Goal: Task Accomplishment & Management: Use online tool/utility

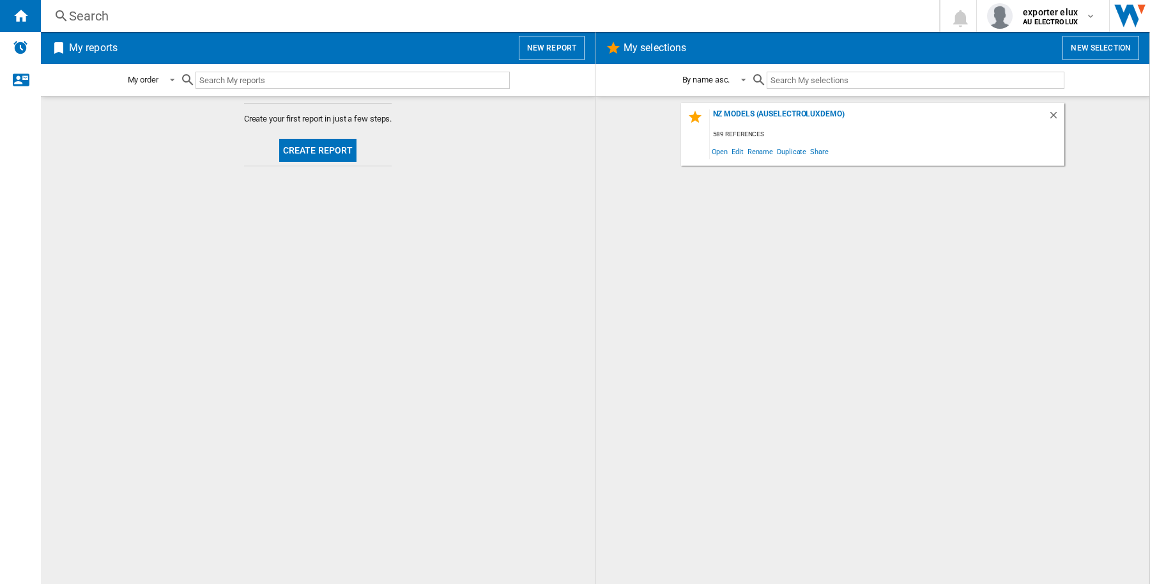
click at [553, 53] on button "New report" at bounding box center [552, 48] width 66 height 24
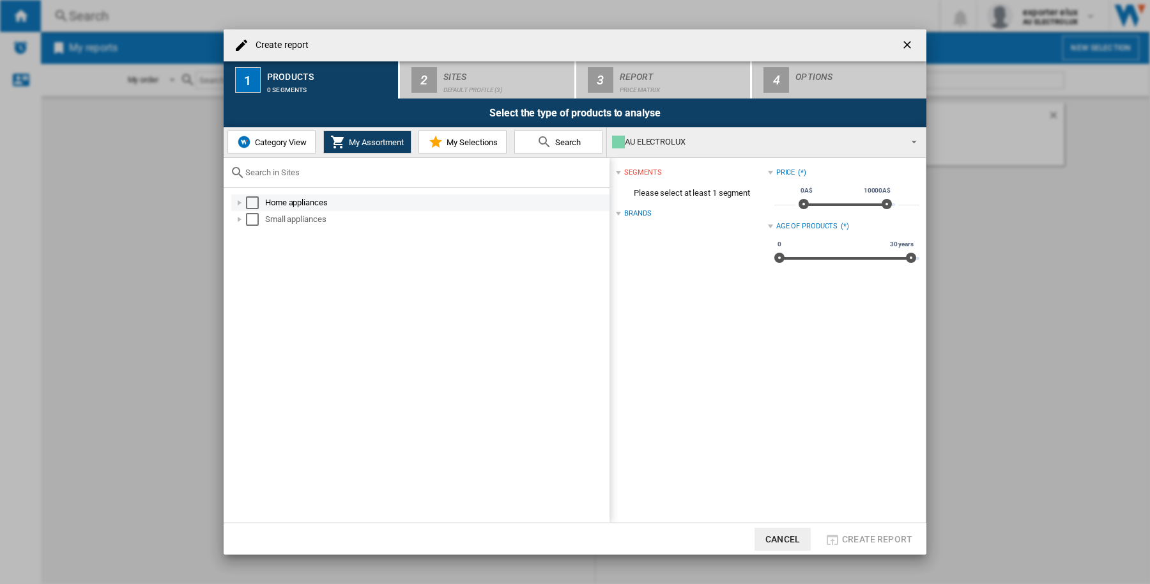
click at [251, 196] on div "Select" at bounding box center [252, 202] width 13 height 13
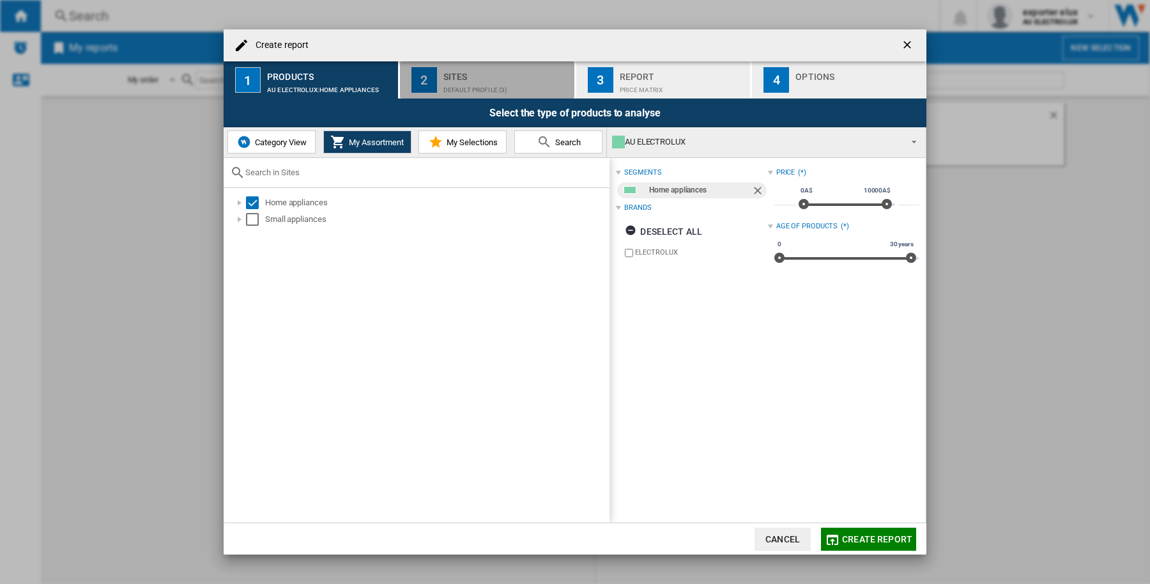
click at [506, 72] on div "Sites" at bounding box center [507, 72] width 126 height 13
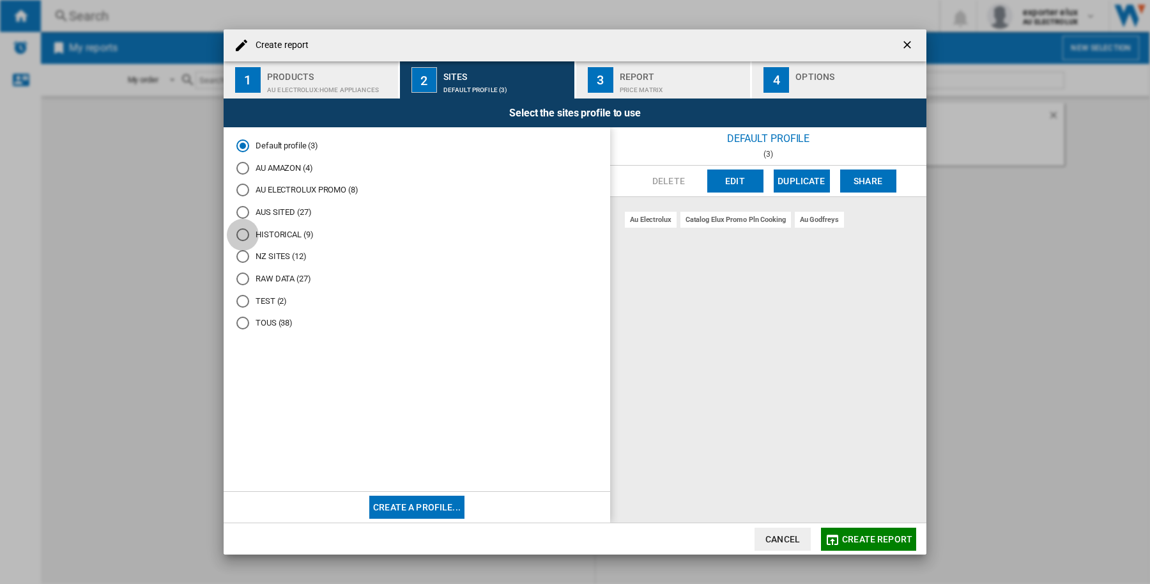
click at [243, 233] on div "HISTORICAL (9)" at bounding box center [242, 234] width 13 height 13
click at [867, 537] on span "Create report" at bounding box center [877, 539] width 70 height 10
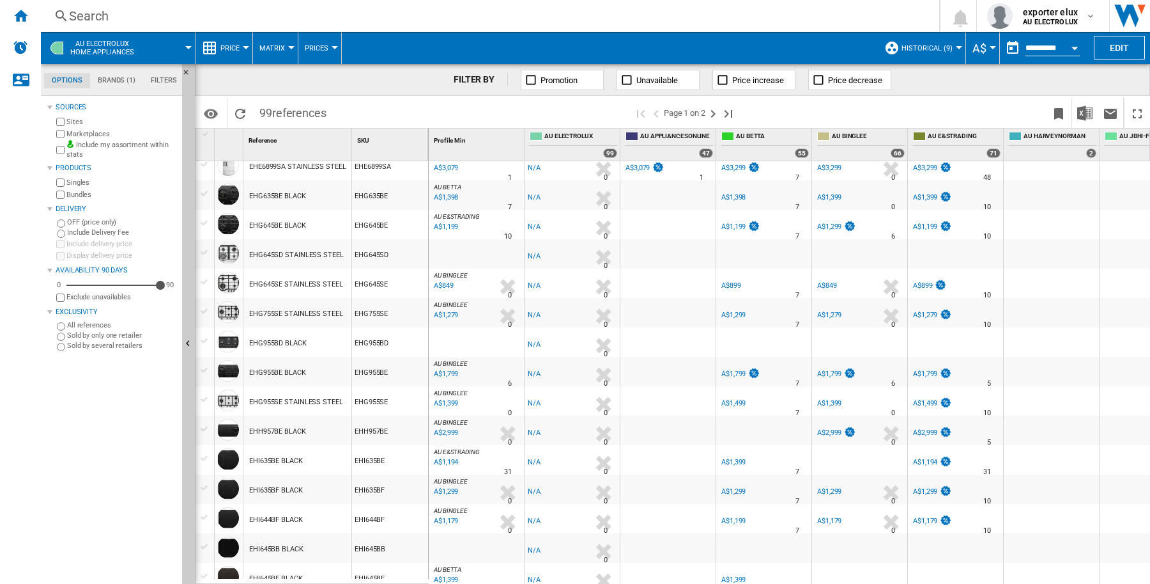
scroll to position [1065, 0]
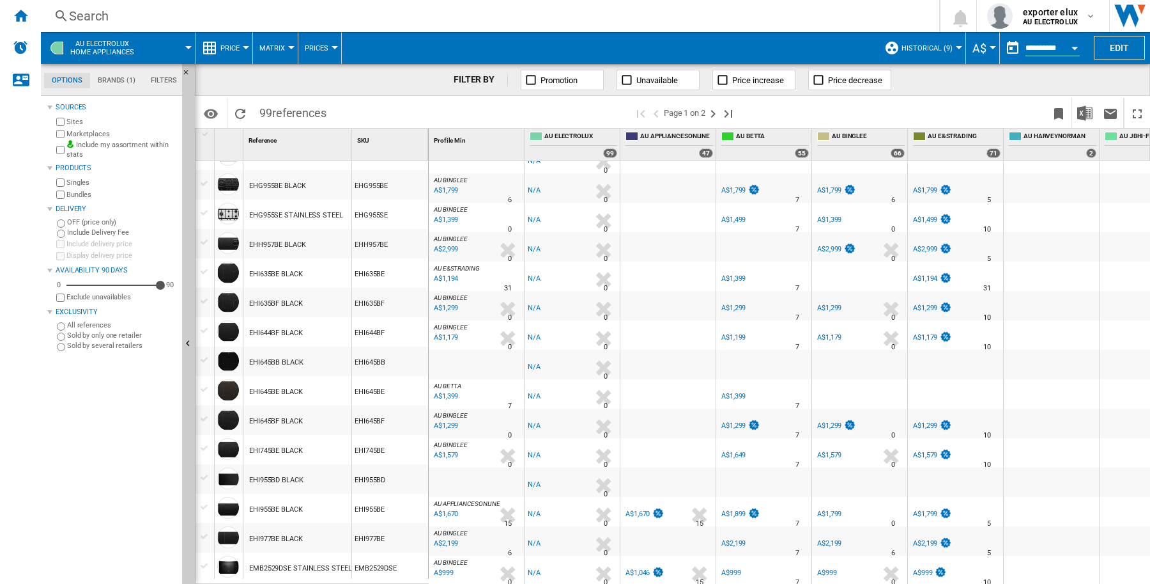
click at [127, 77] on md-tab-item "Brands (1)" at bounding box center [116, 80] width 53 height 15
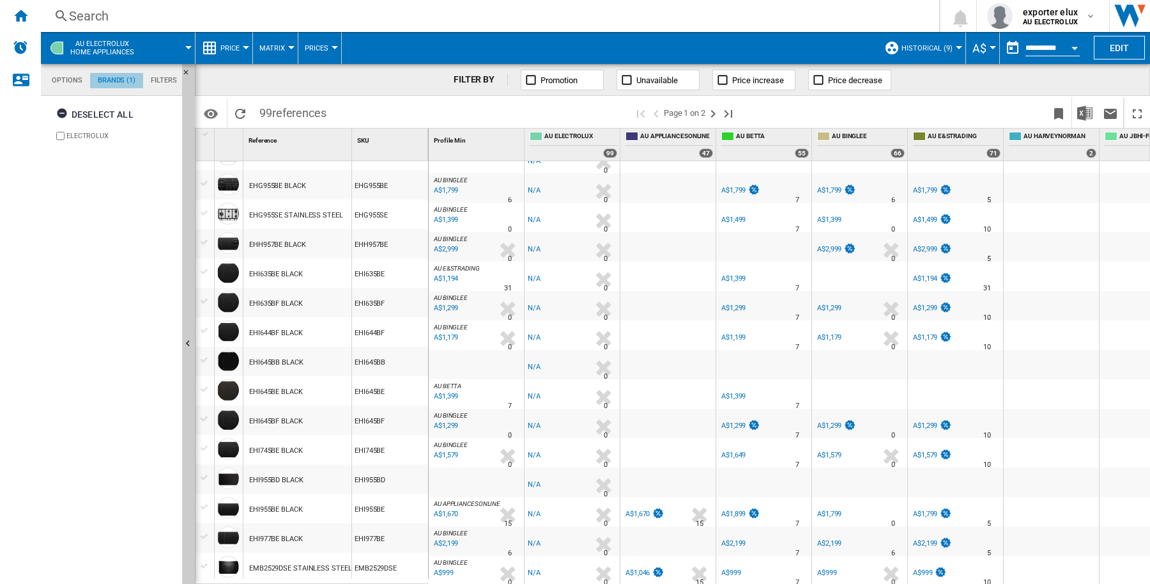
scroll to position [49, 0]
drag, startPoint x: 17, startPoint y: 15, endPoint x: 473, endPoint y: 114, distance: 467.0
click at [17, 15] on ng-md-icon "Home" at bounding box center [20, 15] width 15 height 15
